Goal: Check status: Check status

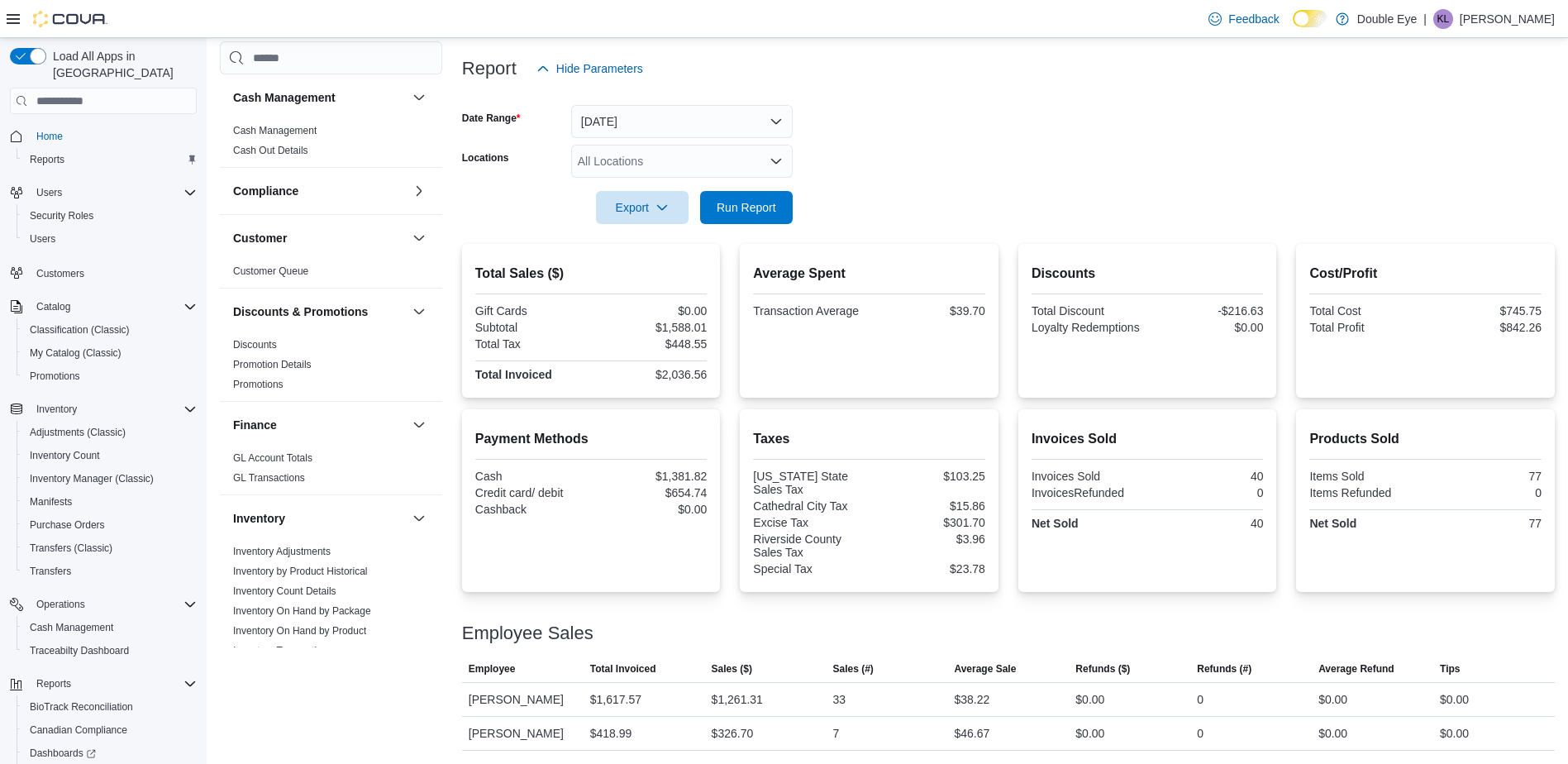
scroll to position [60, 0]
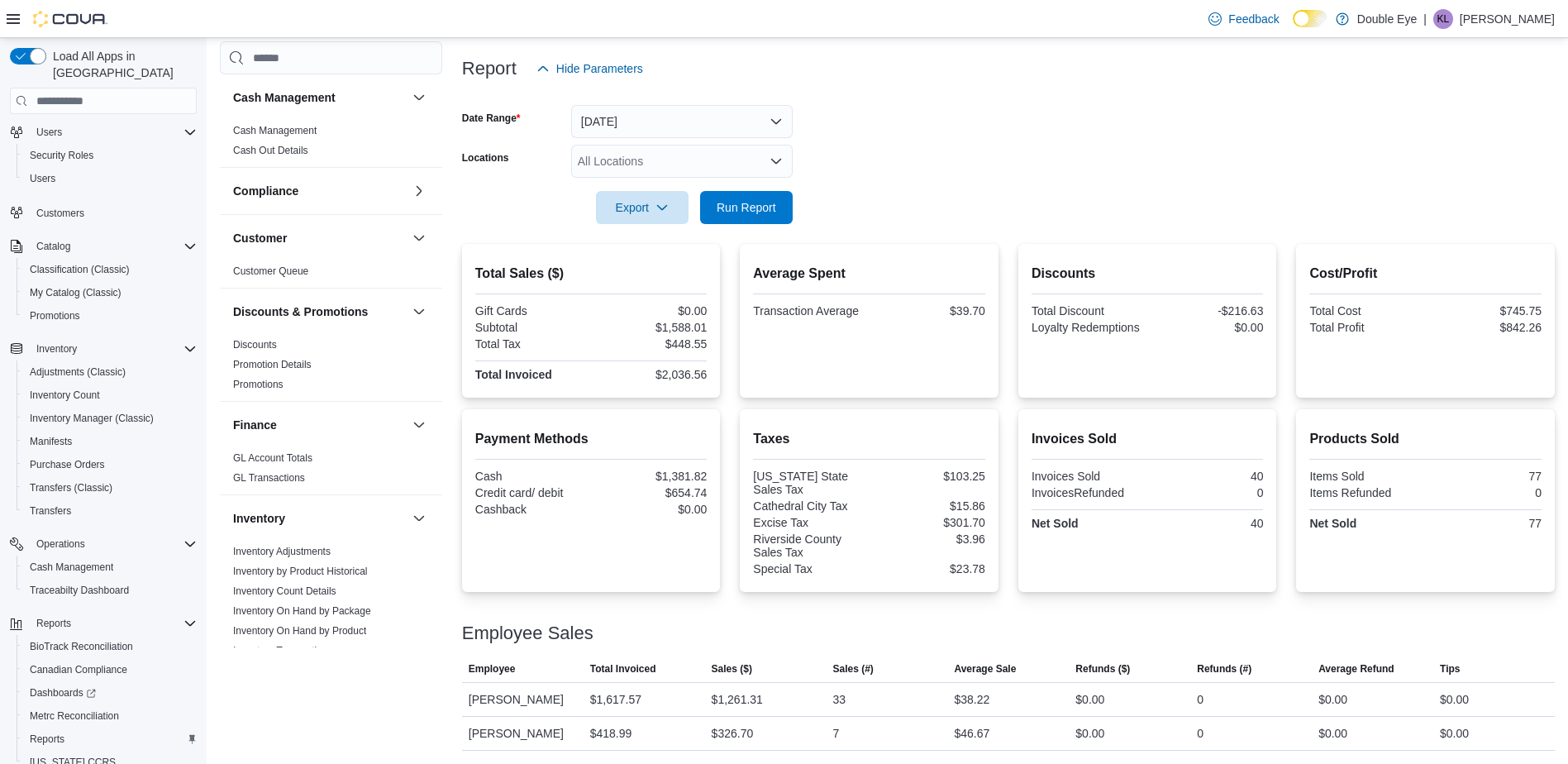
click at [53, 17] on img at bounding box center [70, 18] width 74 height 16
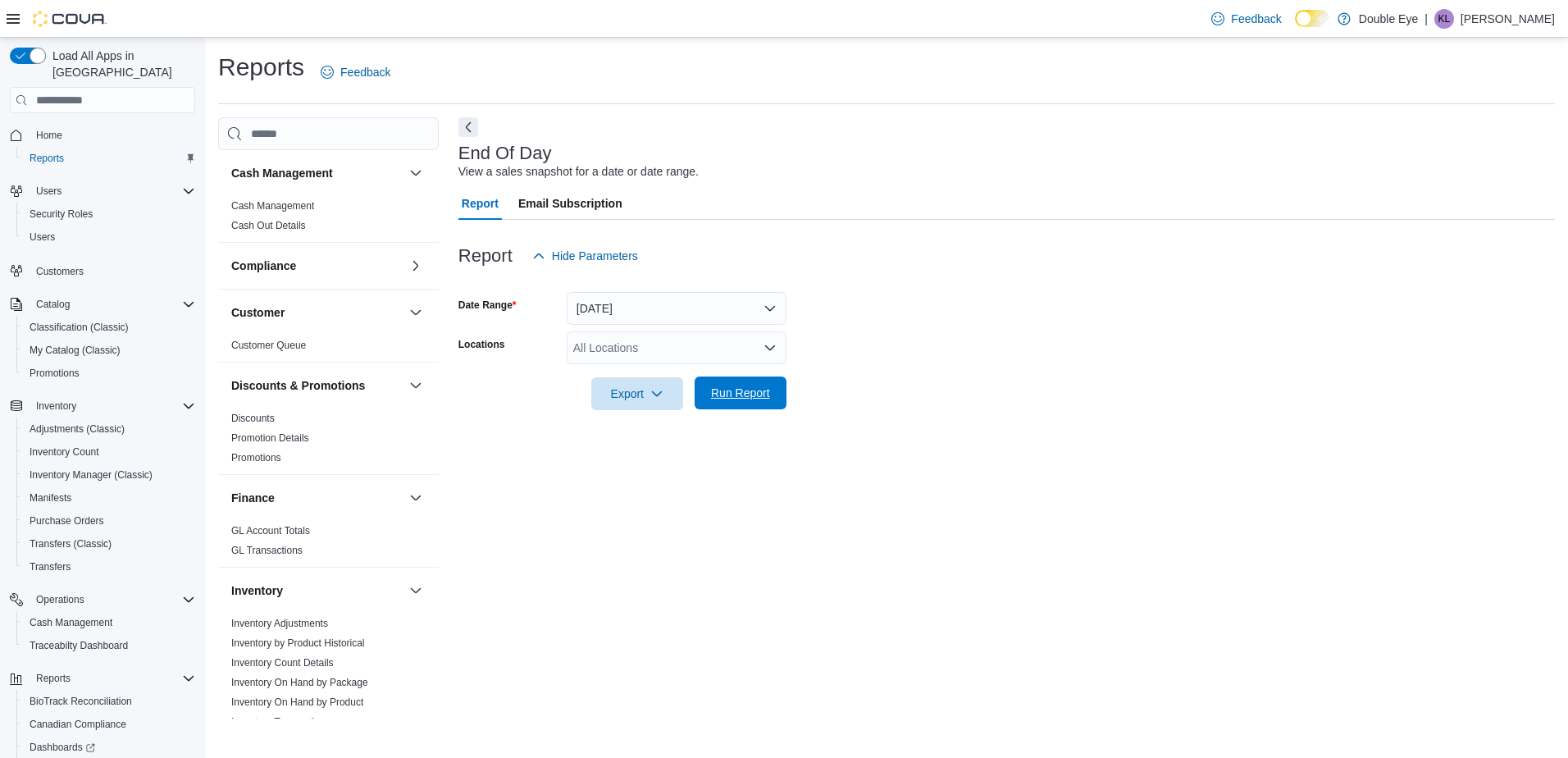
click at [760, 398] on span "Run Report" at bounding box center [740, 393] width 59 height 16
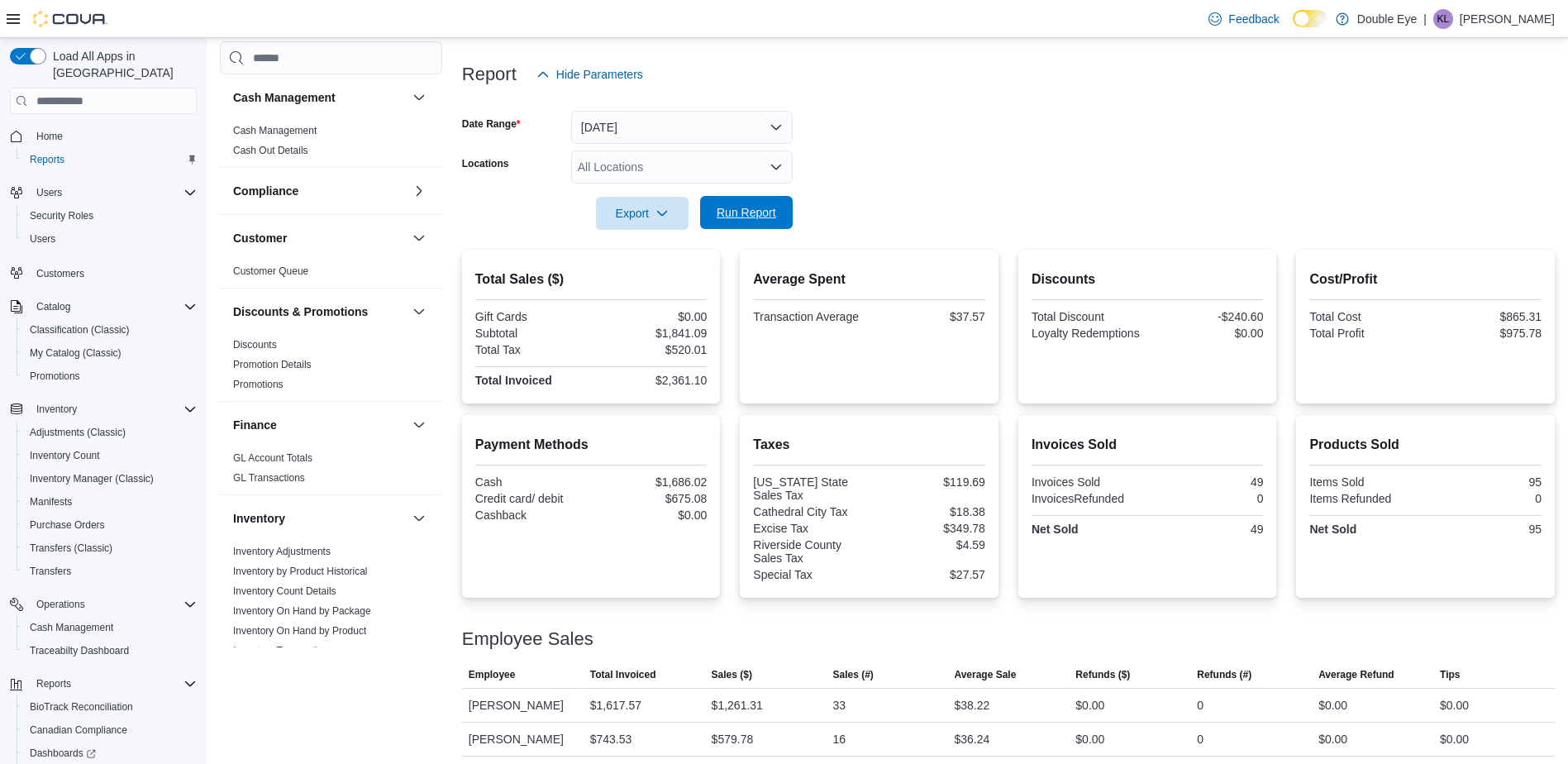
scroll to position [189, 0]
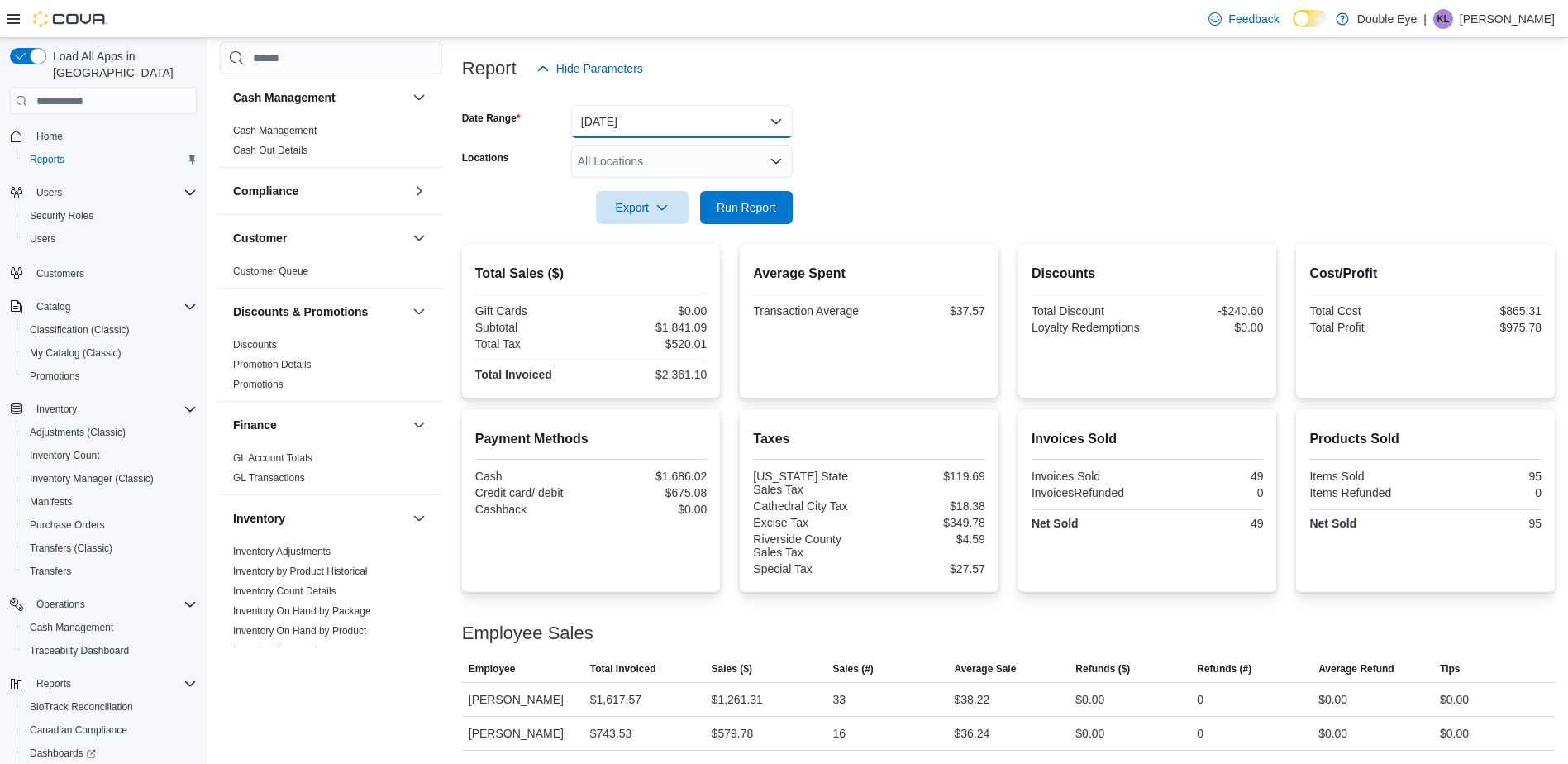
click at [736, 119] on button "[DATE]" at bounding box center [682, 121] width 221 height 33
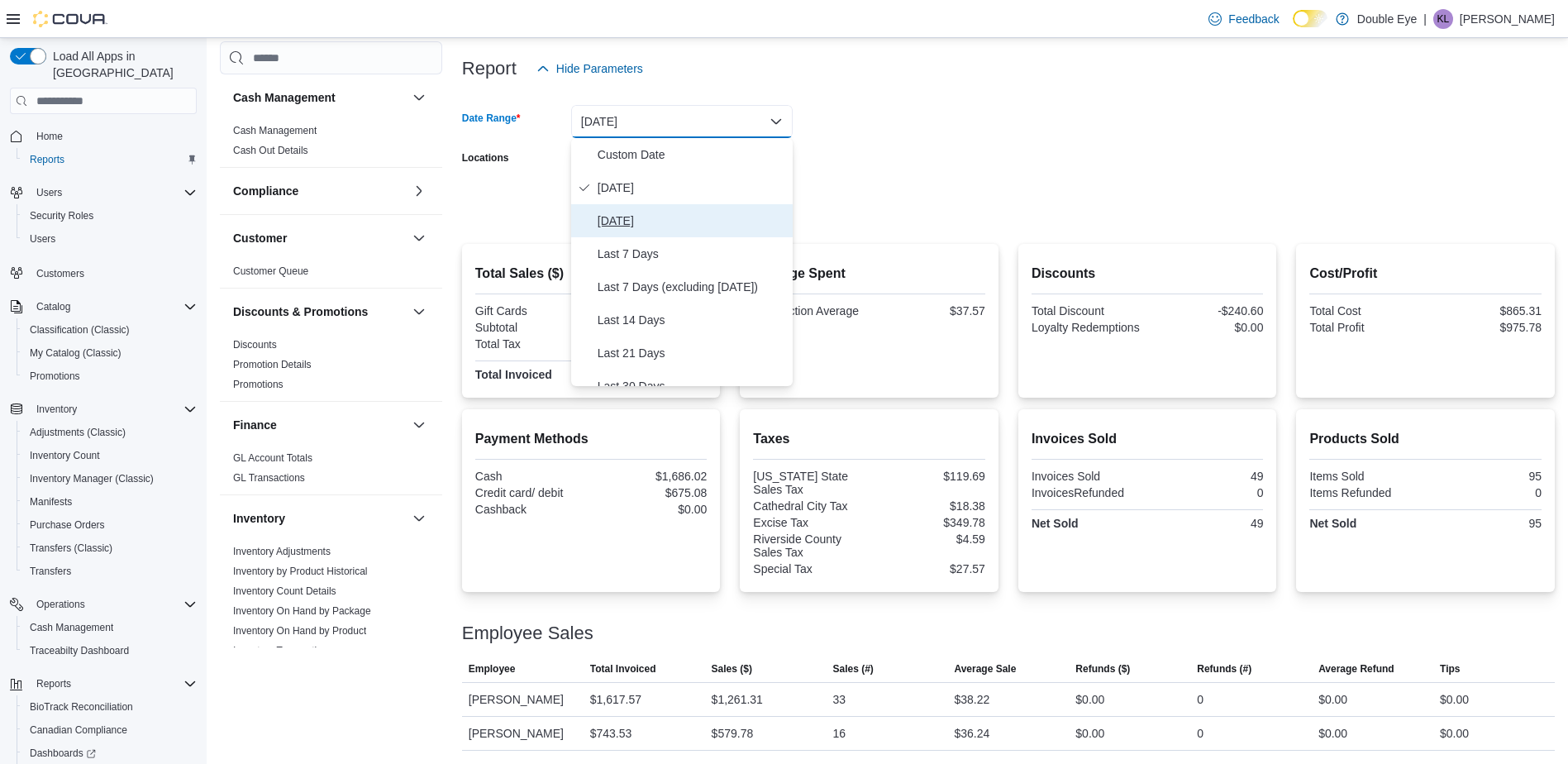
click at [722, 220] on span "Yesterday" at bounding box center [692, 220] width 188 height 20
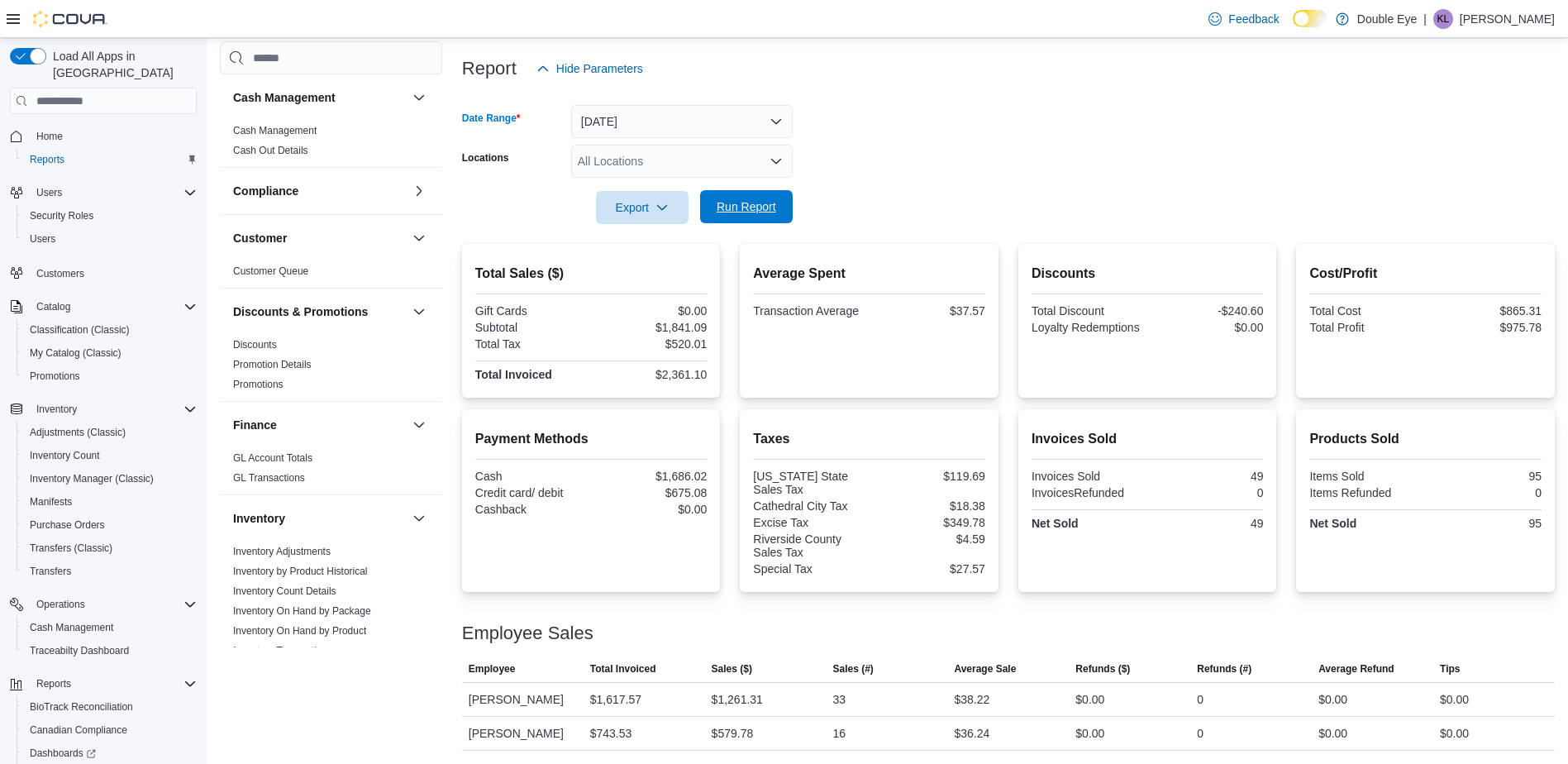
click at [742, 200] on span "Run Report" at bounding box center [746, 207] width 60 height 16
click at [859, 717] on div "34" at bounding box center [887, 733] width 122 height 33
click at [848, 749] on div "34" at bounding box center [887, 733] width 122 height 33
click at [852, 748] on div "34" at bounding box center [887, 733] width 122 height 33
click at [879, 717] on div "34" at bounding box center [887, 733] width 122 height 33
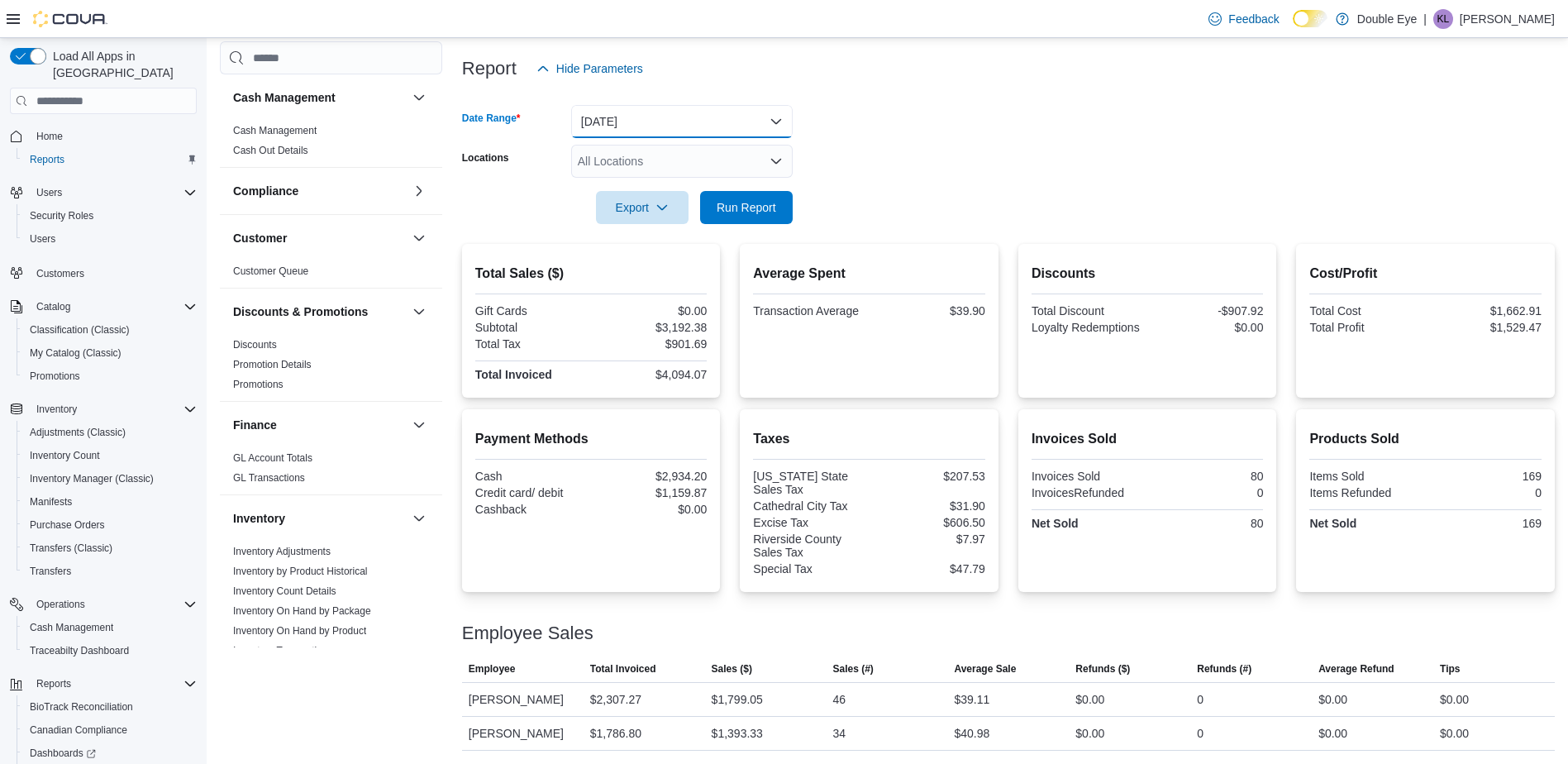
click at [679, 113] on button "Yesterday" at bounding box center [682, 121] width 221 height 33
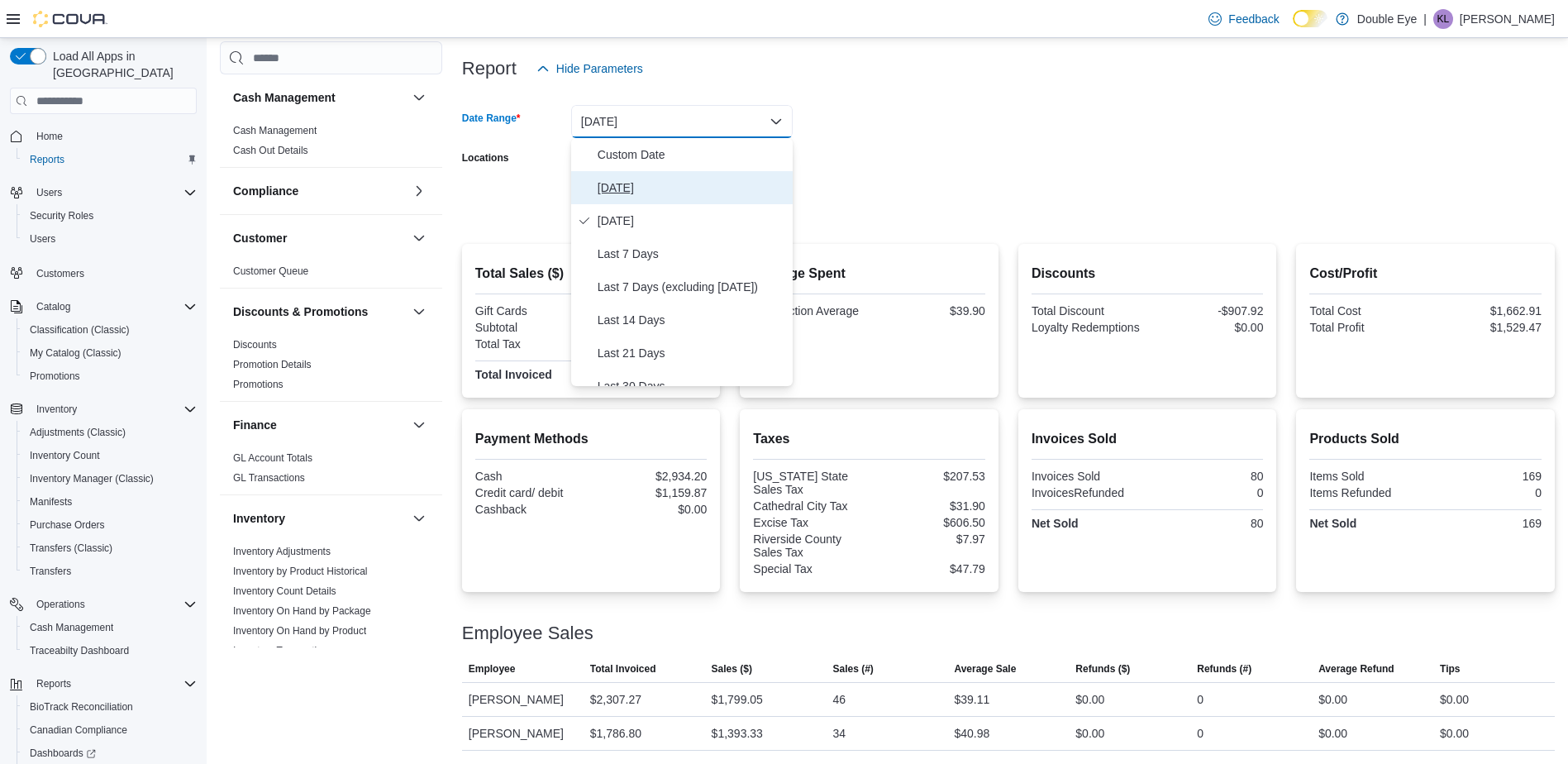
click at [657, 193] on span "[DATE]" at bounding box center [692, 188] width 188 height 20
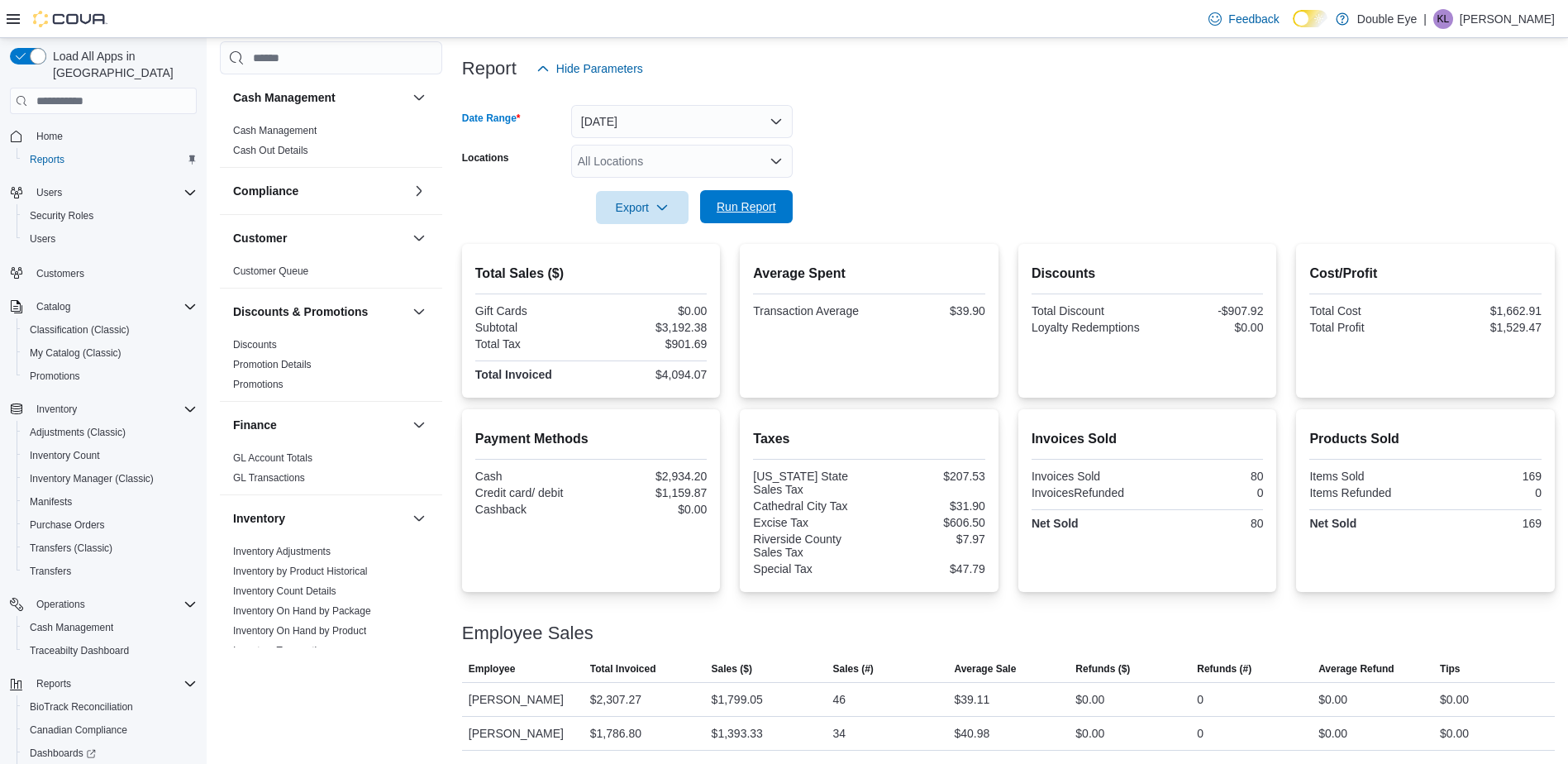
click at [767, 210] on span "Run Report" at bounding box center [746, 207] width 60 height 16
click at [1076, 529] on strong "Net Sold" at bounding box center [1055, 523] width 48 height 13
click at [736, 203] on span "Run Report" at bounding box center [746, 207] width 60 height 16
